Goal: Communication & Community: Answer question/provide support

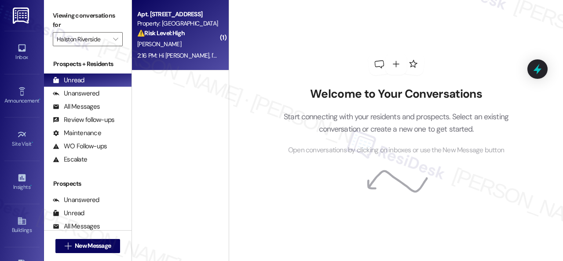
click at [206, 42] on div "[PERSON_NAME]" at bounding box center [177, 44] width 83 height 11
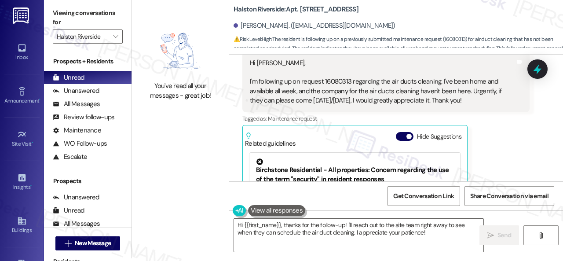
scroll to position [4790, 0]
click at [336, 89] on div "Hi Sarah, I'm following up on request 16080313 regarding the air ducts cleaning…" at bounding box center [383, 81] width 266 height 47
copy div "16080313"
click at [508, 146] on div "Veronica Cunningham Question Neutral 2:16 PM Hi Sarah, I'm following up on requ…" at bounding box center [386, 141] width 287 height 225
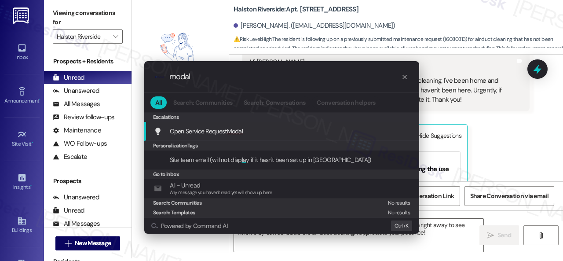
click at [234, 131] on span "Modal" at bounding box center [235, 131] width 16 height 8
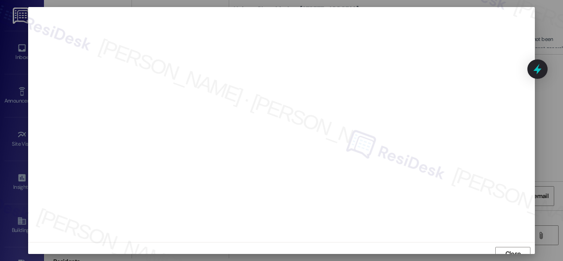
scroll to position [7, 0]
click at [511, 247] on span "Close" at bounding box center [513, 247] width 15 height 9
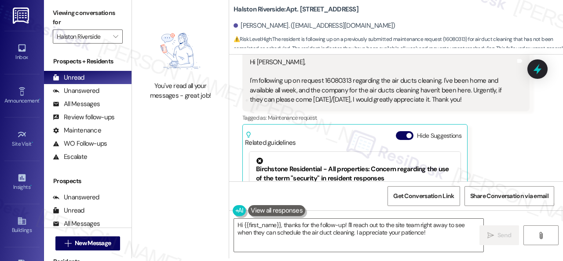
click at [333, 88] on div "Hi Sarah, I'm following up on request 16080313 regarding the air ducts cleaning…" at bounding box center [383, 81] width 266 height 47
copy div "16080313"
click at [370, 196] on div "Get Conversation Link Share Conversation via email" at bounding box center [396, 195] width 334 height 29
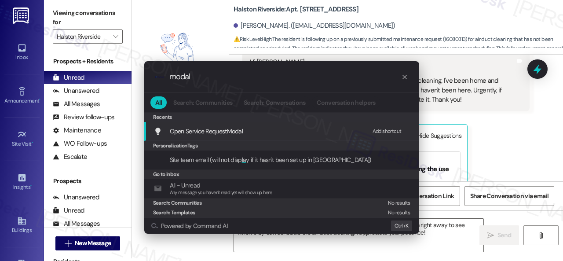
click at [378, 130] on div "Add shortcut" at bounding box center [387, 131] width 29 height 9
drag, startPoint x: 217, startPoint y: 76, endPoint x: 57, endPoint y: 58, distance: 161.3
click at [58, 58] on div ".cls-1{fill:#0a055f;}.cls-2{fill:#0cc4c4;} resideskLogoBlueOrange modal All Sea…" at bounding box center [281, 130] width 563 height 261
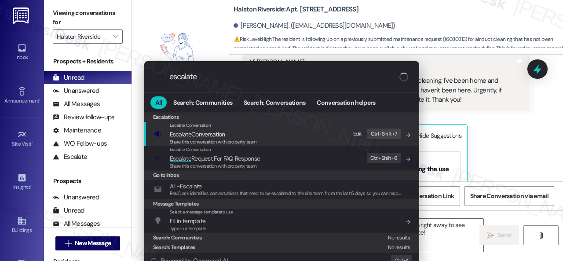
click at [359, 131] on div "Edit" at bounding box center [357, 133] width 9 height 9
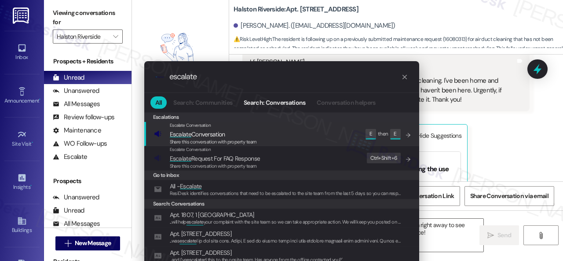
click at [510, 160] on div ".cls-1{fill:#0a055f;}.cls-2{fill:#0cc4c4;} resideskLogoBlueOrange escalate All …" at bounding box center [281, 130] width 563 height 261
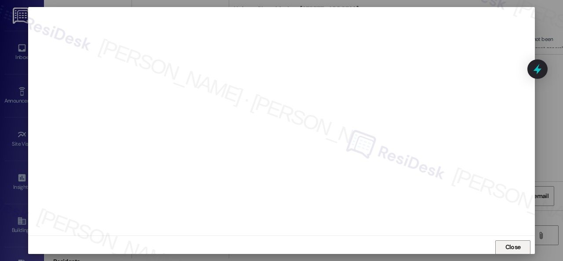
click at [515, 243] on span "Close" at bounding box center [513, 247] width 15 height 9
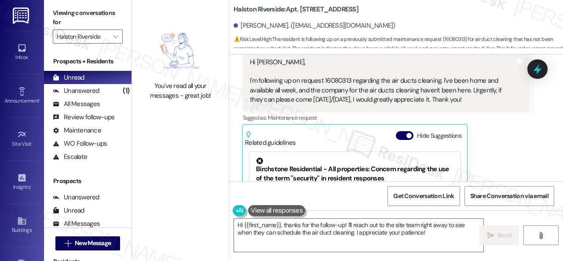
click at [313, 194] on div "Get Conversation Link Share Conversation via email" at bounding box center [396, 195] width 334 height 29
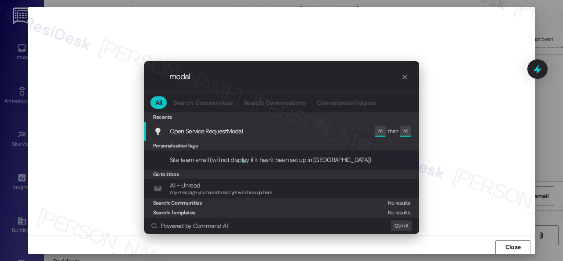
click at [453, 164] on div ".cls-1{fill:#0a055f;}.cls-2{fill:#0cc4c4;} resideskLogoBlueOrange modal All Sea…" at bounding box center [281, 130] width 563 height 261
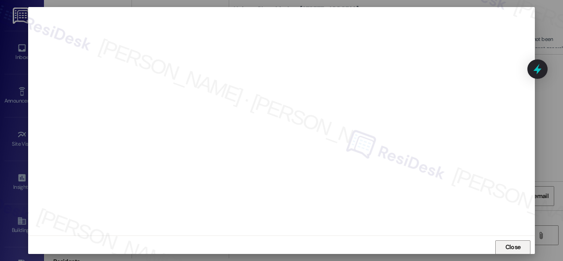
click at [510, 247] on span "Close" at bounding box center [513, 247] width 15 height 9
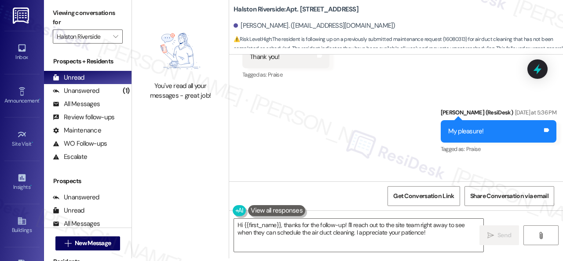
scroll to position [4746, 0]
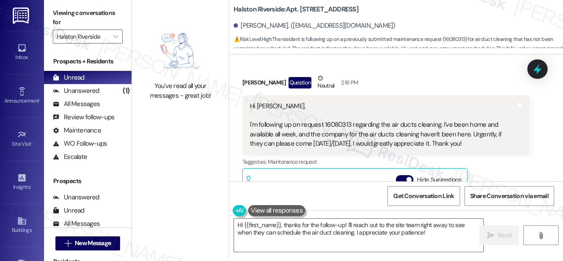
click at [333, 132] on div "Hi Sarah, I'm following up on request 16080313 regarding the air ducts cleaning…" at bounding box center [383, 125] width 266 height 47
copy div "16080313"
click at [423, 83] on div "Veronica Cunningham Question Neutral 2:16 PM" at bounding box center [386, 85] width 287 height 22
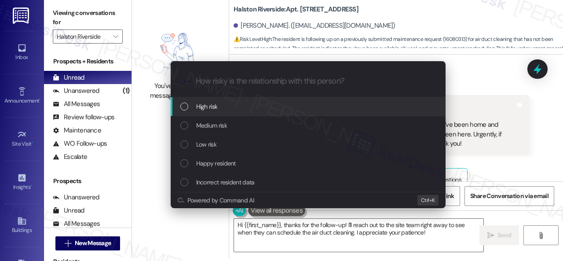
click at [202, 102] on span "High risk" at bounding box center [207, 107] width 22 height 10
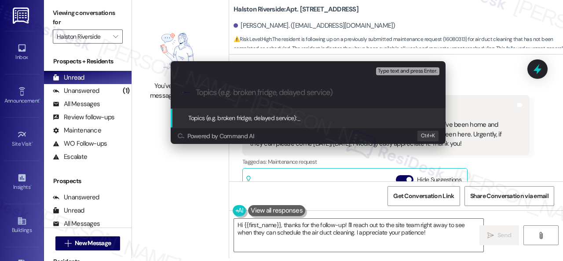
paste input "Follow-up on work order 16080313"
type input "Follow-up on work order 16080313"
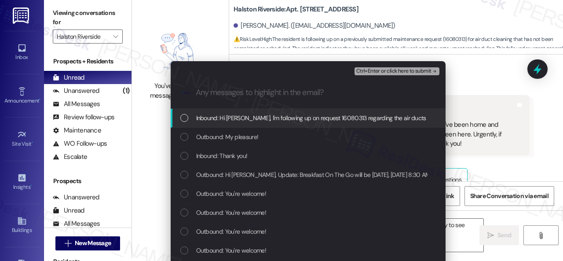
click at [241, 118] on span "Inbound: Hi Sarah, I'm following up on request 16080313 regarding the air ducts…" at bounding box center [565, 118] width 738 height 10
click at [367, 71] on span "Ctrl+Enter or click here to submit" at bounding box center [394, 71] width 75 height 6
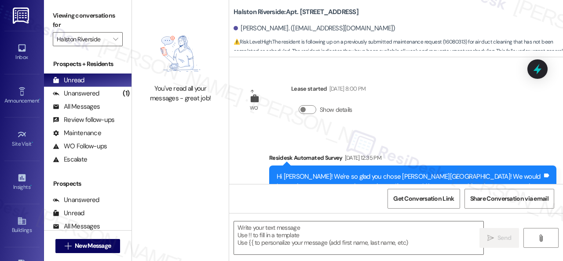
scroll to position [4877, 0]
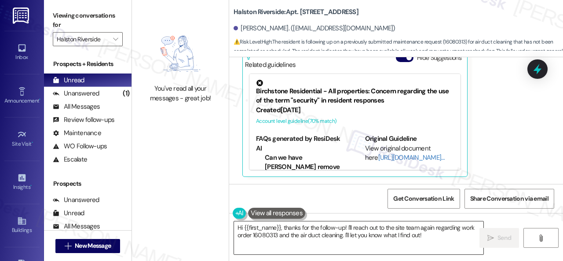
click at [415, 236] on textarea "Hi {{first_name}}, thanks for the follow-up! I'll reach out to the site team ag…" at bounding box center [359, 237] width 250 height 33
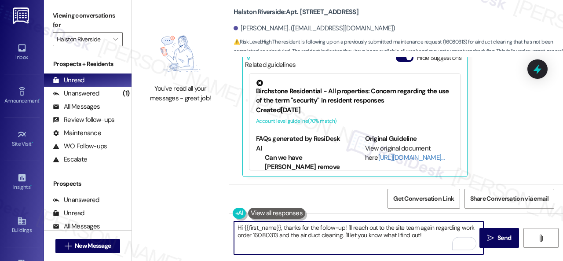
drag, startPoint x: 283, startPoint y: 228, endPoint x: 434, endPoint y: 232, distance: 150.6
click at [434, 232] on textarea "Hi {{first_name}}, thanks for the follow-up! I'll reach out to the site team ag…" at bounding box center [359, 237] width 250 height 33
paste textarea "I apologize if I cannot confirm when the maintenance team will come by your apa…"
click at [405, 233] on textarea "Hi {{first_name}}, I apologize if I cannot confirm when the maintenance team wi…" at bounding box center [359, 237] width 250 height 33
paste textarea "I've made a follow-up with the site team regarding your work order. Let me know…"
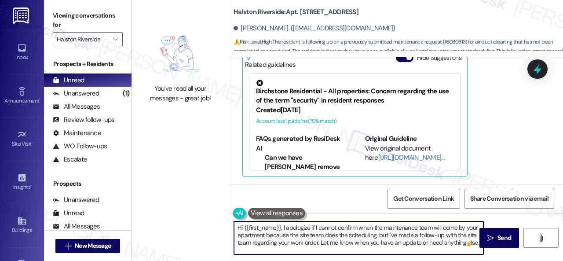
scroll to position [2, 0]
drag, startPoint x: 341, startPoint y: 243, endPoint x: 347, endPoint y: 253, distance: 11.5
click at [347, 253] on textarea "Hi {{first_name}}, I apologize if I cannot confirm when the maintenance team wi…" at bounding box center [359, 237] width 250 height 33
type textarea "Hi {{first_name}}, I apologize if I cannot confirm when the maintenance team wi…"
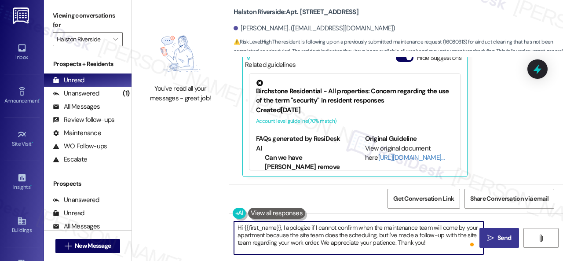
click at [492, 244] on button " Send" at bounding box center [500, 238] width 40 height 20
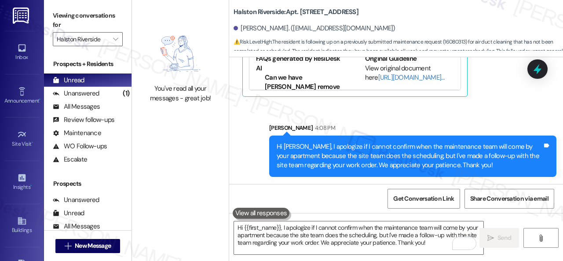
scroll to position [3, 0]
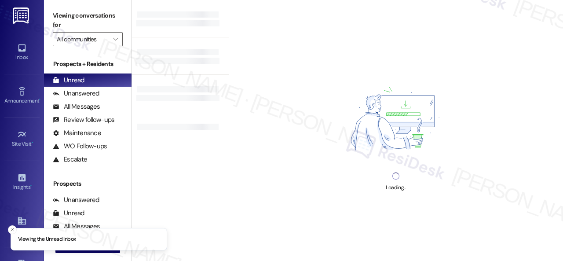
type input "Halston Riverside"
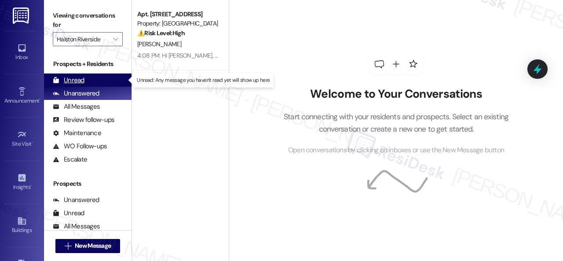
click at [69, 78] on div "Unread" at bounding box center [69, 80] width 32 height 9
